Goal: Task Accomplishment & Management: Manage account settings

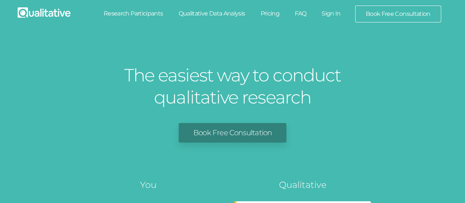
click at [334, 11] on link "Sign In" at bounding box center [331, 14] width 35 height 16
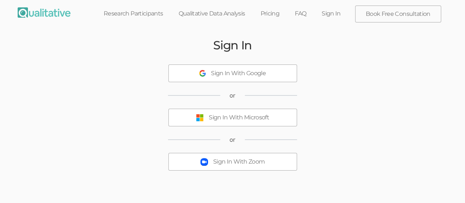
click at [269, 115] on div "Sign In With Microsoft" at bounding box center [239, 117] width 60 height 8
click at [264, 109] on button "Sign In With Microsoft" at bounding box center [232, 117] width 129 height 18
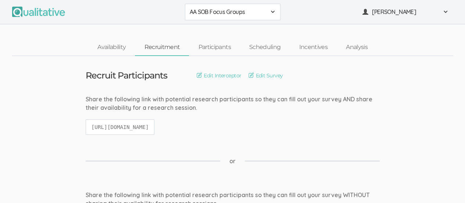
click at [270, 14] on span at bounding box center [273, 12] width 6 height 6
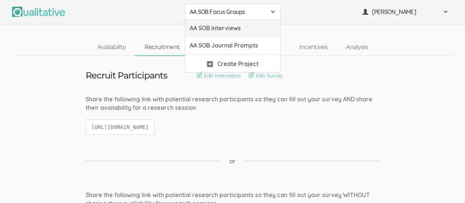
click at [255, 30] on span "AA SOB Interviews" at bounding box center [233, 28] width 86 height 8
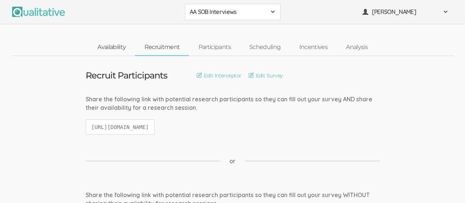
click at [108, 47] on link "Availability" at bounding box center [111, 47] width 47 height 16
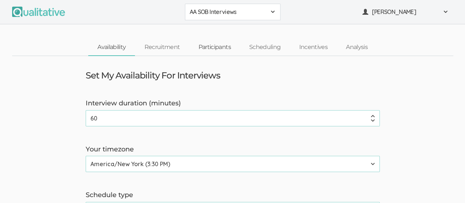
click at [214, 46] on link "Participants" at bounding box center [214, 47] width 51 height 16
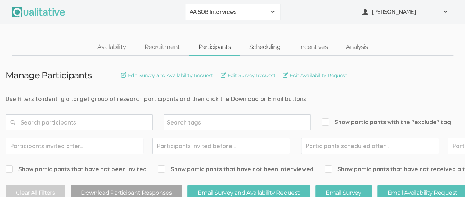
click at [271, 53] on link "Scheduling" at bounding box center [265, 47] width 50 height 16
